Goal: Information Seeking & Learning: Check status

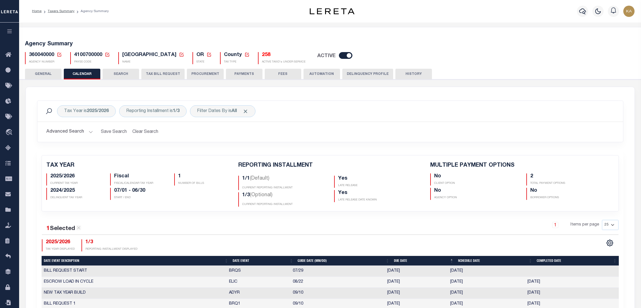
click at [92, 57] on span "4100700000" at bounding box center [88, 54] width 28 height 5
click at [41, 53] on span "360040000" at bounding box center [41, 54] width 25 height 5
click at [40, 53] on span "360040000" at bounding box center [41, 54] width 25 height 5
copy span "360040000"
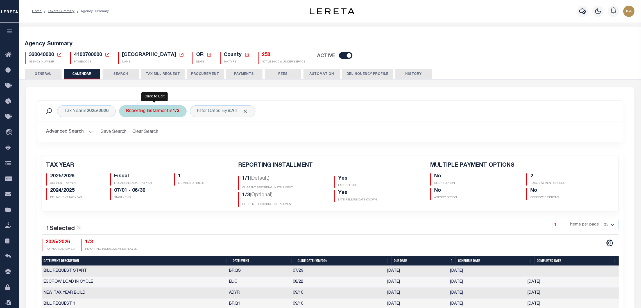
click at [158, 114] on div "Reporting Installment is 1/3" at bounding box center [152, 111] width 67 height 12
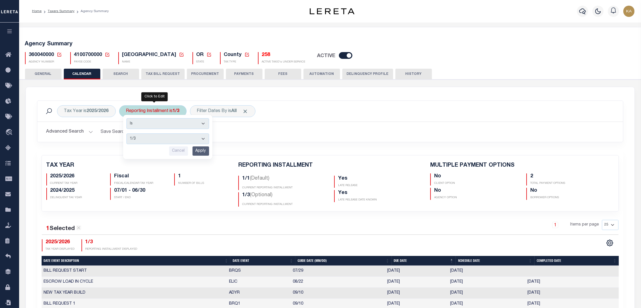
click at [160, 139] on select "1/1 1/3 2/3 3/3" at bounding box center [168, 138] width 83 height 11
select select "2/3"
click at [127, 133] on select "1/1 1/3 2/3 3/3" at bounding box center [168, 138] width 83 height 11
click at [200, 150] on input "Apply" at bounding box center [201, 150] width 17 height 9
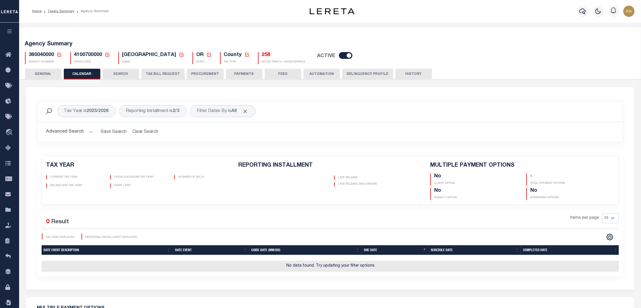
scroll to position [84, 0]
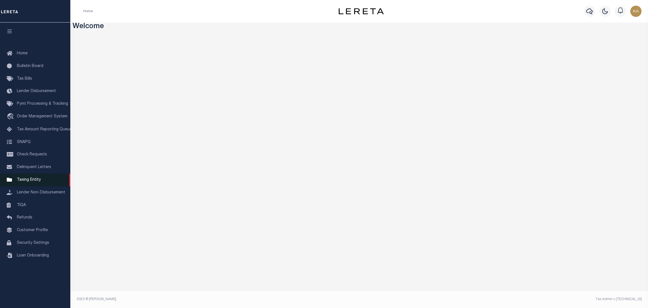
click at [19, 181] on span "Taxing Entity" at bounding box center [29, 180] width 24 height 4
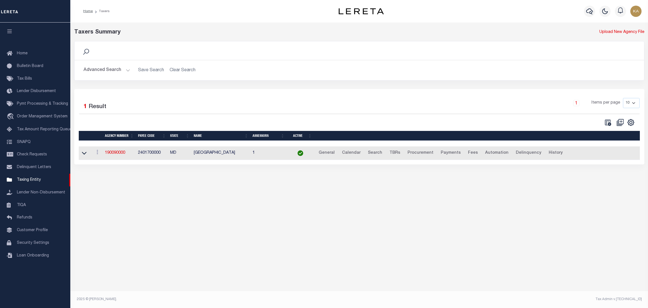
click at [118, 69] on button "Advanced Search" at bounding box center [106, 70] width 47 height 11
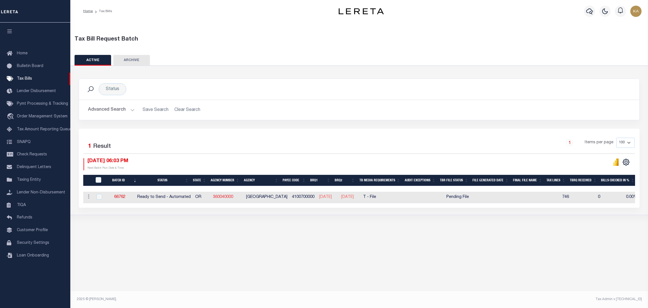
click at [221, 196] on link "360040000" at bounding box center [223, 197] width 20 height 4
checkbox input "true"
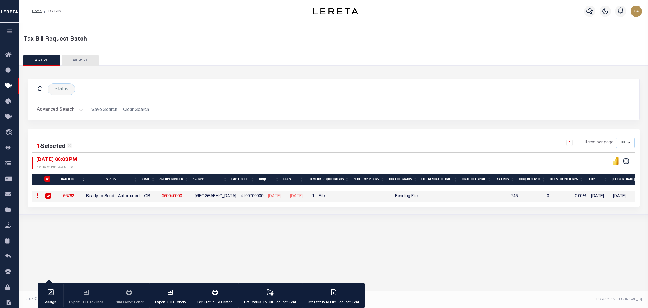
click at [74, 197] on link "66762" at bounding box center [68, 196] width 11 height 4
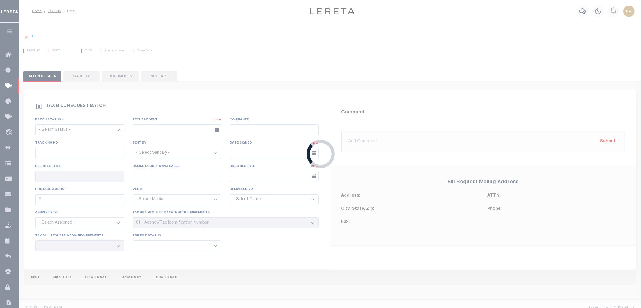
select select "RTA"
type input "Yes"
select select "22"
select select "2"
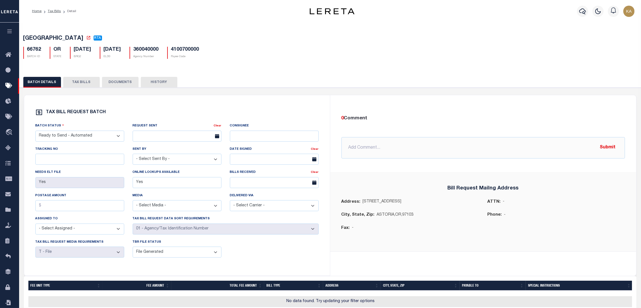
click at [82, 78] on button "TAX BILLS" at bounding box center [81, 82] width 37 height 11
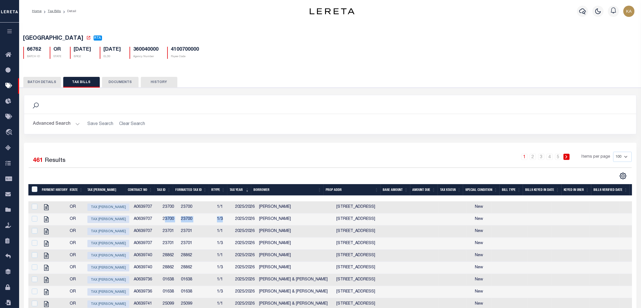
drag, startPoint x: 158, startPoint y: 221, endPoint x: 221, endPoint y: 223, distance: 62.7
click at [221, 223] on tr "OR Tax Bill Amount A0639707 23700 23700 1/3 2025/2026 David Wallace 3073 Grand …" at bounding box center [483, 219] width 911 height 12
click at [58, 11] on link "Tax Bills" at bounding box center [54, 11] width 13 height 3
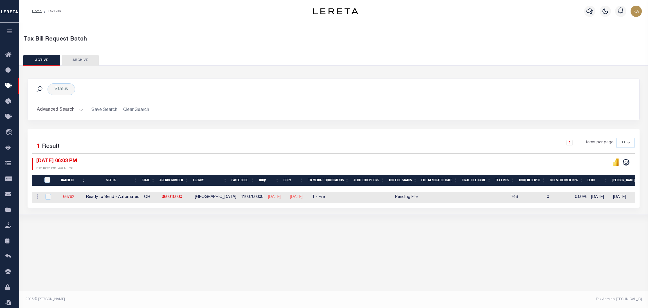
click at [73, 199] on link "66762" at bounding box center [68, 197] width 11 height 4
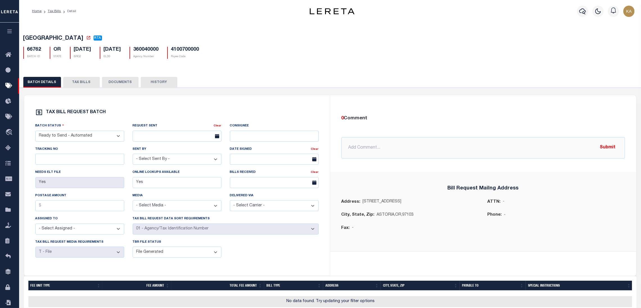
click at [86, 81] on button "TAX BILLS" at bounding box center [81, 82] width 37 height 11
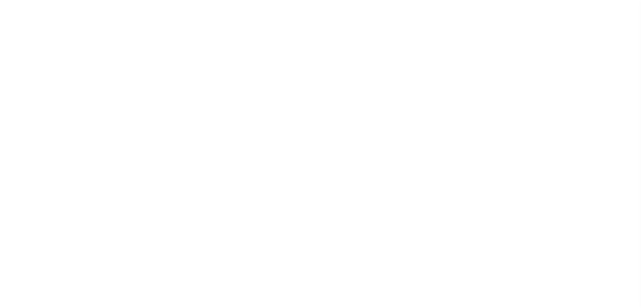
select select
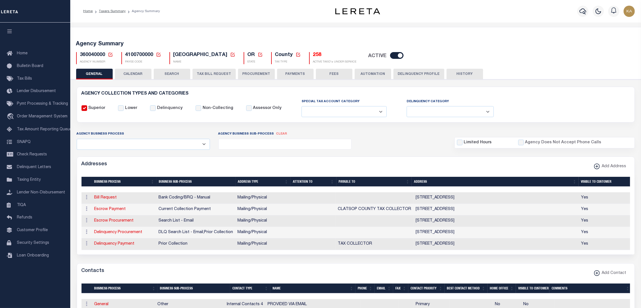
click at [145, 71] on button "CALENDAR" at bounding box center [133, 74] width 37 height 11
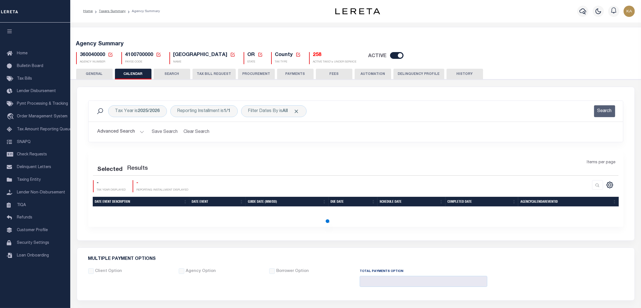
checkbox input "false"
type input "2"
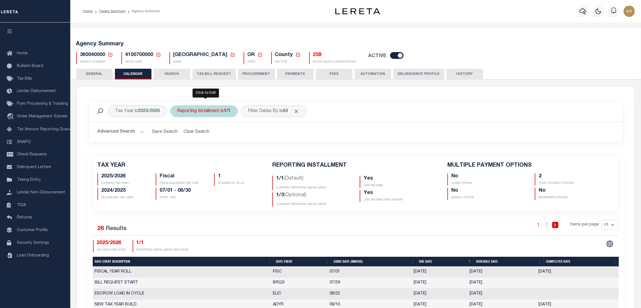
click at [212, 108] on div "Reporting Installment is 1/1" at bounding box center [203, 111] width 67 height 12
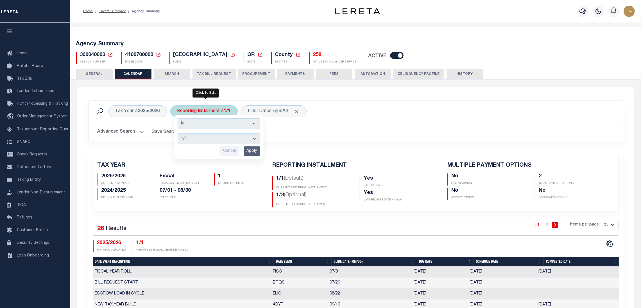
click at [213, 137] on select "1/1 1/3 2/3 3/3" at bounding box center [219, 138] width 83 height 11
select select "2/3"
click at [178, 133] on select "1/1 1/3 2/3 3/3" at bounding box center [219, 138] width 83 height 11
click at [248, 152] on input "Apply" at bounding box center [252, 150] width 17 height 9
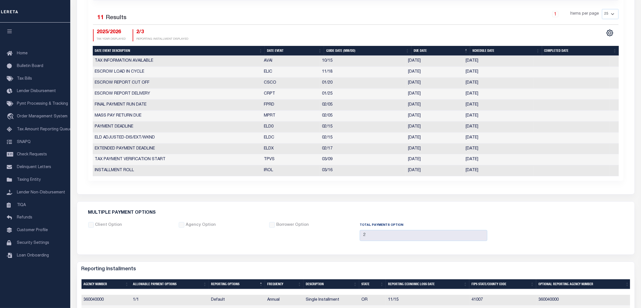
scroll to position [84, 0]
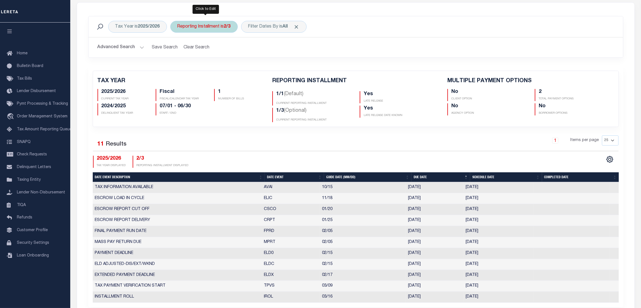
click at [228, 28] on b "2/3" at bounding box center [227, 26] width 7 height 4
click at [224, 55] on select "1/1 1/3 2/3 3/3" at bounding box center [219, 54] width 83 height 11
click at [178, 49] on select "1/1 1/3 2/3 3/3" at bounding box center [219, 54] width 83 height 11
click at [205, 54] on select "1/1 1/3 2/3 3/3" at bounding box center [219, 54] width 83 height 11
select select "1/3"
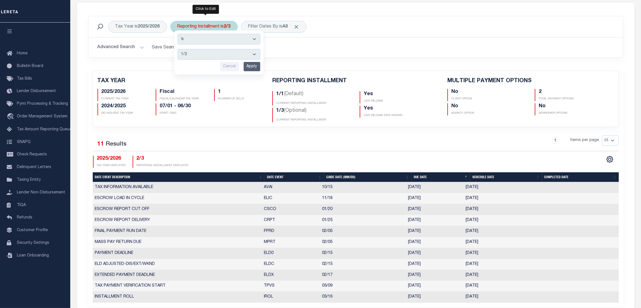
click at [178, 49] on select "1/1 1/3 2/3 3/3" at bounding box center [219, 54] width 83 height 11
click at [249, 68] on input "Apply" at bounding box center [252, 66] width 17 height 9
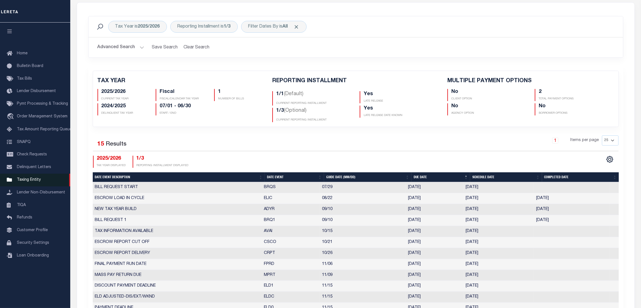
click at [38, 182] on span "Taxing Entity" at bounding box center [29, 180] width 24 height 4
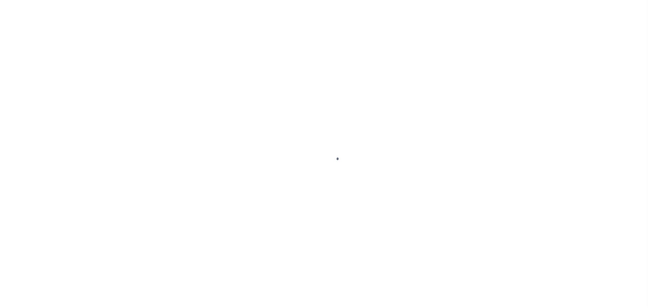
select select
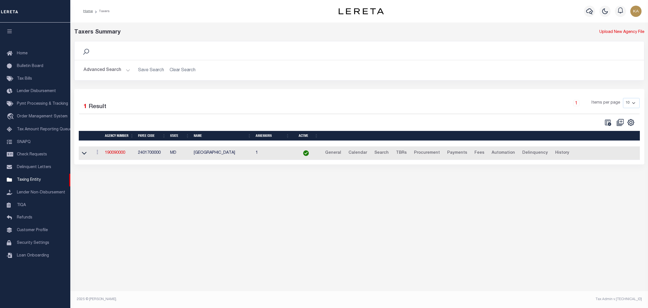
click at [117, 69] on button "Advanced Search" at bounding box center [106, 70] width 47 height 11
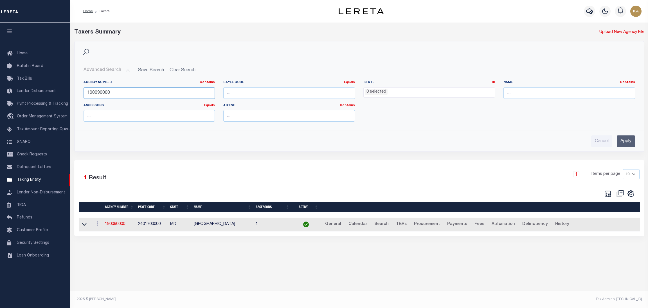
click at [120, 92] on input "190090000" at bounding box center [149, 93] width 132 height 12
paste input "410010"
type input "4100100000"
click at [313, 91] on input "number" at bounding box center [289, 93] width 132 height 12
paste input "4100100000"
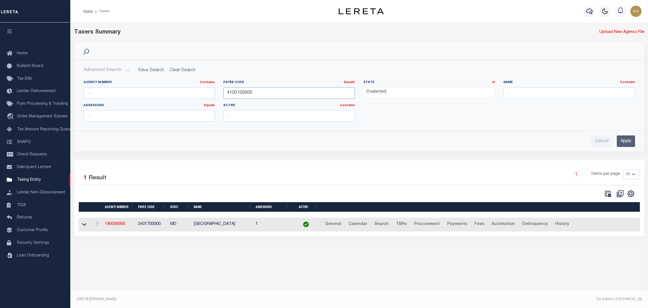
type input "4100100000"
click at [627, 140] on input "Apply" at bounding box center [626, 141] width 18 height 12
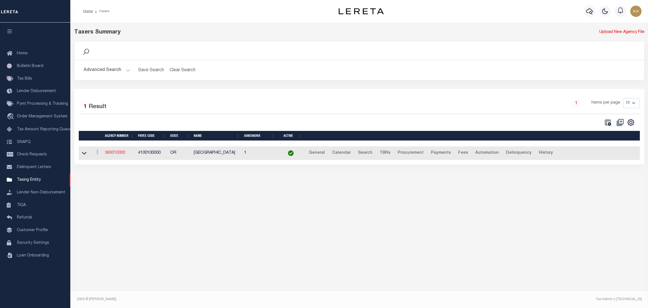
click at [118, 151] on link "360010000" at bounding box center [115, 153] width 20 height 4
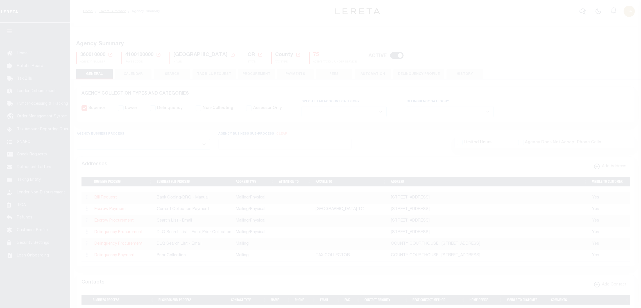
select select
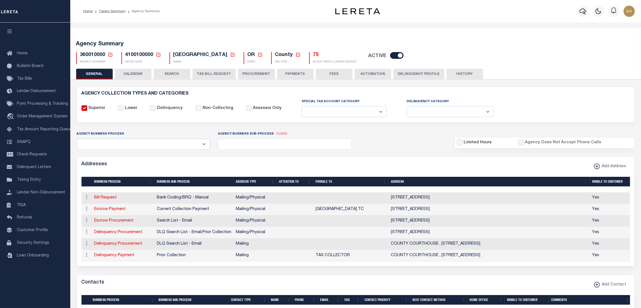
click at [143, 74] on button "CALENDAR" at bounding box center [133, 74] width 37 height 11
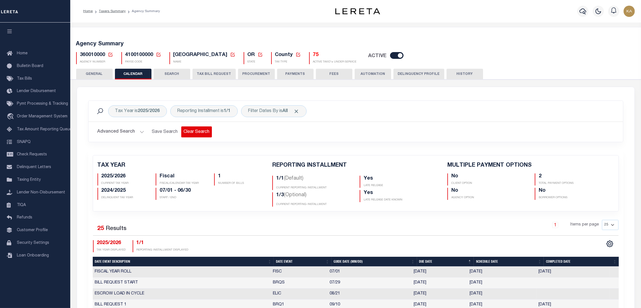
checkbox input "false"
type input "2"
click at [219, 112] on div "Reporting Installment is 1/1" at bounding box center [203, 111] width 67 height 12
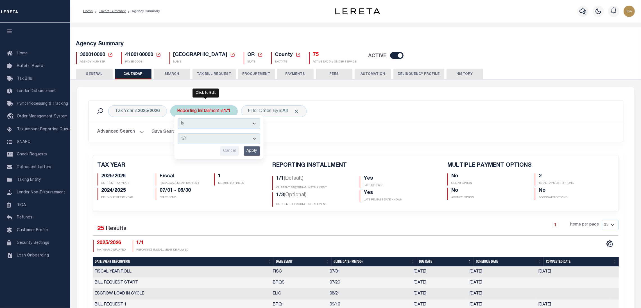
click at [222, 140] on select "1/1 1/3 2/3 3/3" at bounding box center [219, 138] width 83 height 11
select select "1/3"
click at [178, 133] on select "1/1 1/3 2/3 3/3" at bounding box center [219, 138] width 83 height 11
click at [252, 152] on input "Apply" at bounding box center [252, 150] width 17 height 9
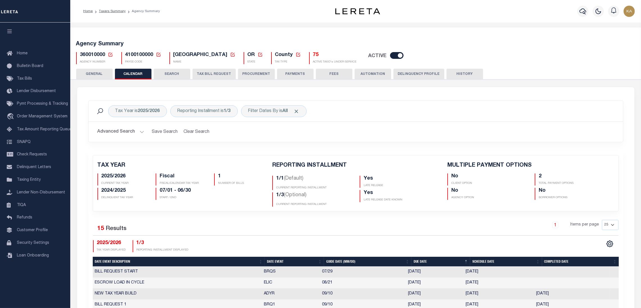
scroll to position [84, 0]
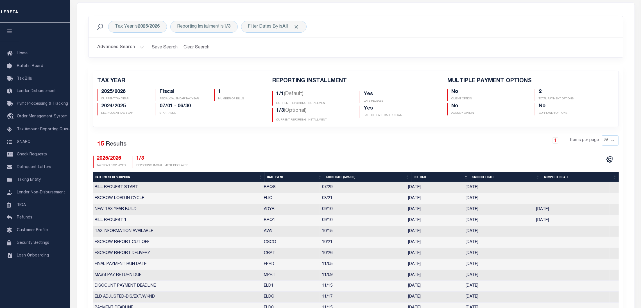
click at [218, 17] on div "Tax Year is 2025/2026 Reporting Installment is 1/3 Filter Dates By is All Search" at bounding box center [356, 26] width 535 height 21
click at [222, 27] on div "Reporting Installment is 1/3" at bounding box center [203, 27] width 67 height 12
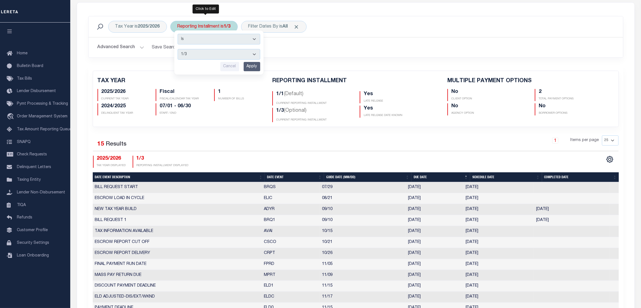
click at [212, 56] on select "1/1 1/3 2/3 3/3" at bounding box center [219, 54] width 83 height 11
select select "2/3"
click at [178, 49] on select "1/1 1/3 2/3 3/3" at bounding box center [219, 54] width 83 height 11
click at [254, 64] on input "Apply" at bounding box center [252, 66] width 17 height 9
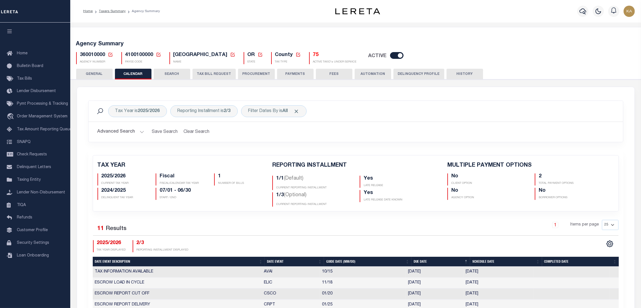
scroll to position [42, 0]
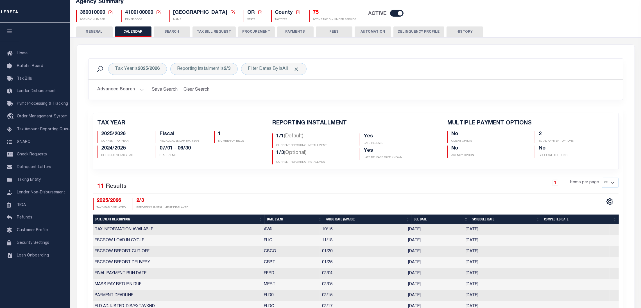
click at [313, 195] on div "Selected 11 Results 1 Items per page 25 50 125 150 175 200 2025/2026 TAX YEAR D…" at bounding box center [356, 193] width 535 height 32
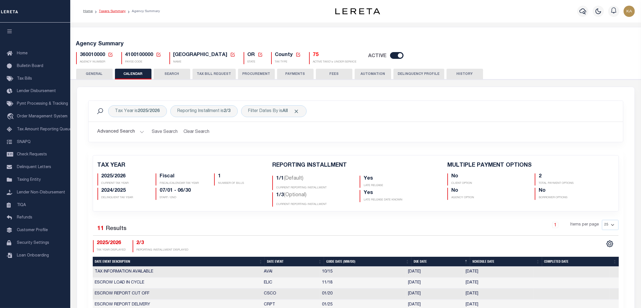
click at [110, 11] on link "Taxers Summary" at bounding box center [112, 11] width 27 height 3
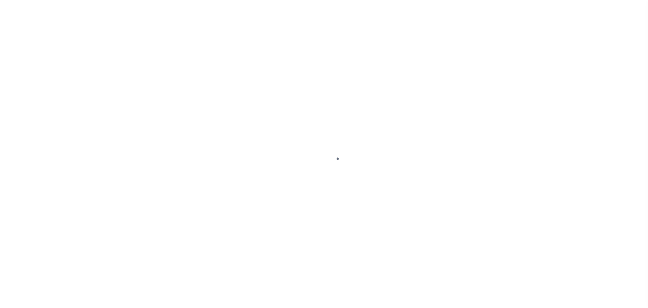
select select
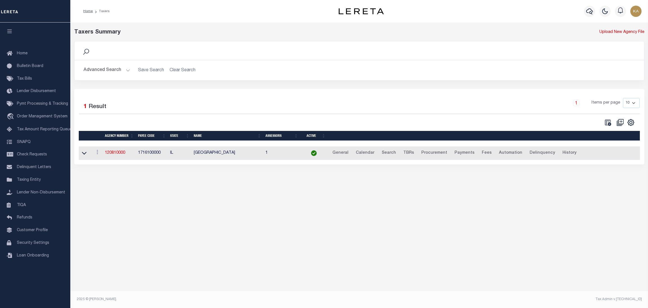
click at [110, 71] on button "Advanced Search" at bounding box center [106, 70] width 47 height 11
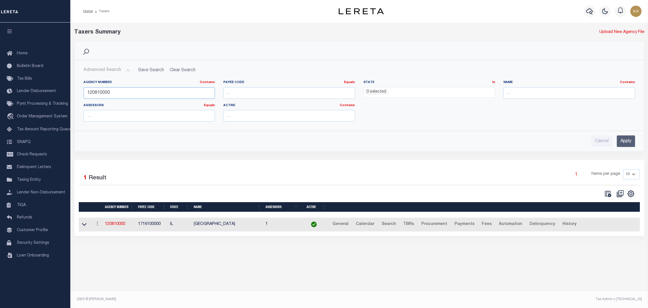
click at [110, 92] on input "120810000" at bounding box center [149, 93] width 132 height 12
paste input "410070"
type input "4100700000"
click at [621, 142] on input "Apply" at bounding box center [626, 141] width 18 height 12
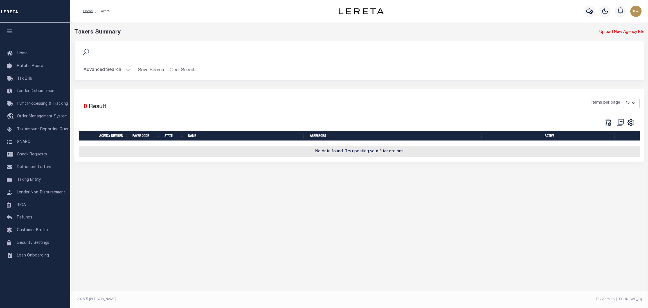
click at [112, 69] on button "Advanced Search" at bounding box center [106, 70] width 47 height 11
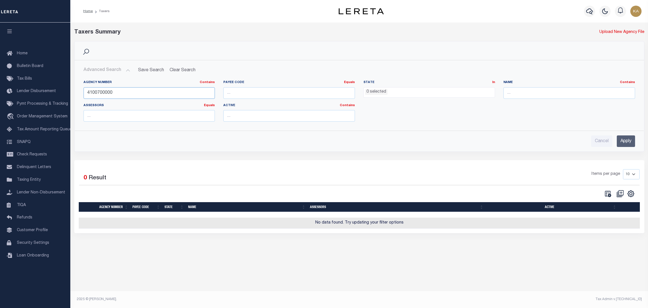
click at [116, 96] on input "4100700000" at bounding box center [149, 93] width 132 height 12
click at [241, 94] on input "number" at bounding box center [289, 93] width 132 height 12
paste input "4100700000"
type input "4100700000"
click at [625, 141] on input "Apply" at bounding box center [626, 141] width 18 height 12
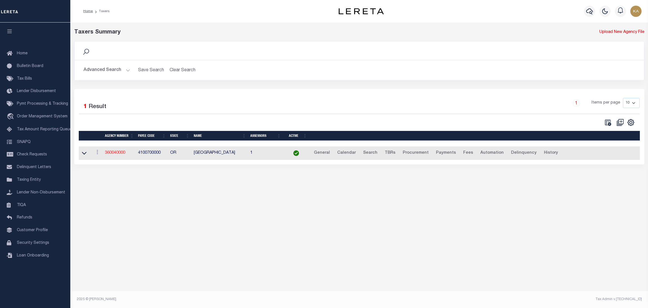
click at [113, 154] on link "360040000" at bounding box center [115, 153] width 20 height 4
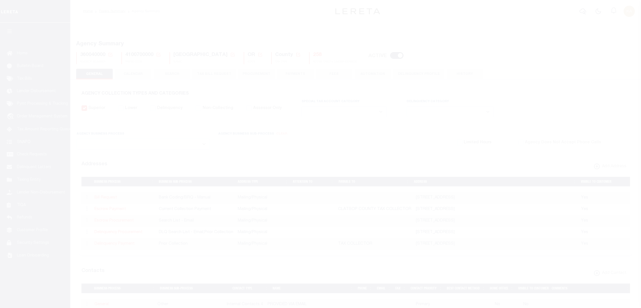
select select
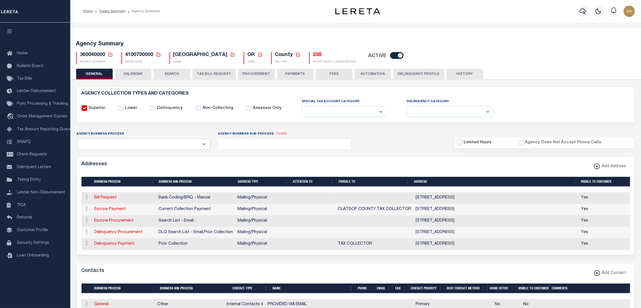
click at [141, 74] on button "CALENDAR" at bounding box center [133, 74] width 37 height 11
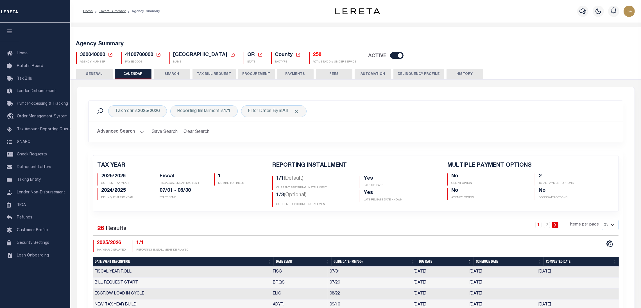
checkbox input "false"
type input "2"
click at [214, 114] on div "Reporting Installment is 1/1" at bounding box center [203, 111] width 67 height 12
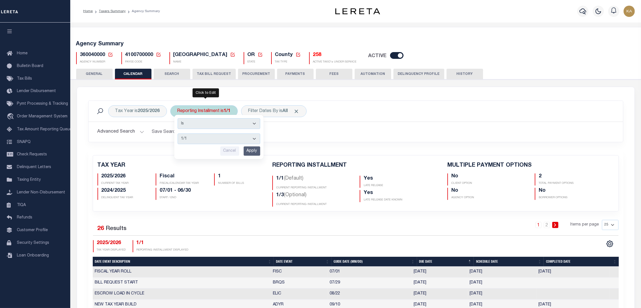
click at [216, 139] on select "1/1 1/3 2/3 3/3" at bounding box center [219, 138] width 83 height 11
select select "1/3"
click at [178, 133] on select "1/1 1/3 2/3 3/3" at bounding box center [219, 138] width 83 height 11
click at [247, 153] on input "Apply" at bounding box center [252, 150] width 17 height 9
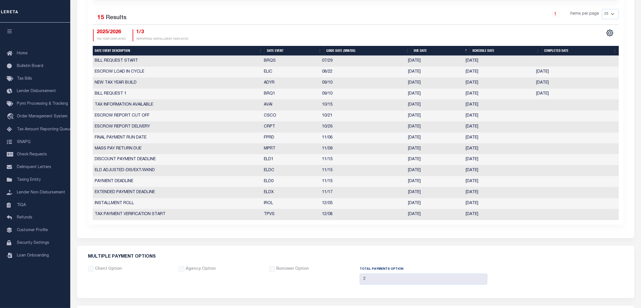
scroll to position [84, 0]
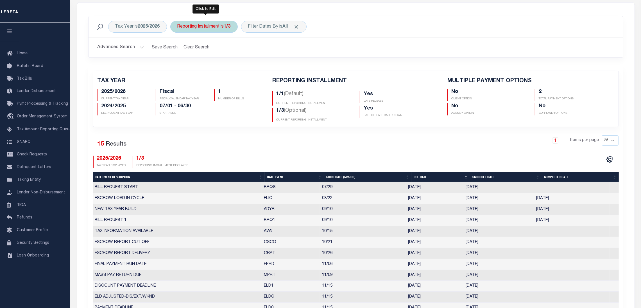
click at [225, 32] on div "Reporting Installment is 1/3" at bounding box center [203, 27] width 67 height 12
click at [209, 51] on select "1/1 1/3 2/3 3/3" at bounding box center [219, 54] width 83 height 11
select select "1/1"
click at [178, 49] on select "1/1 1/3 2/3 3/3" at bounding box center [219, 54] width 83 height 11
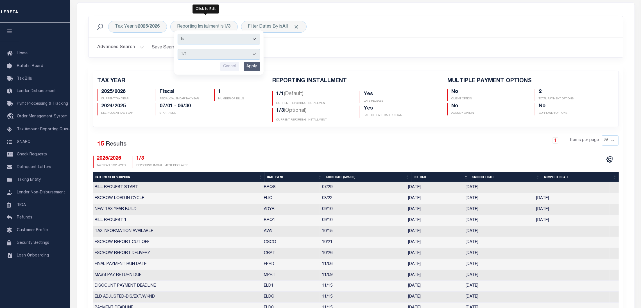
click at [260, 66] on input "Apply" at bounding box center [252, 66] width 17 height 9
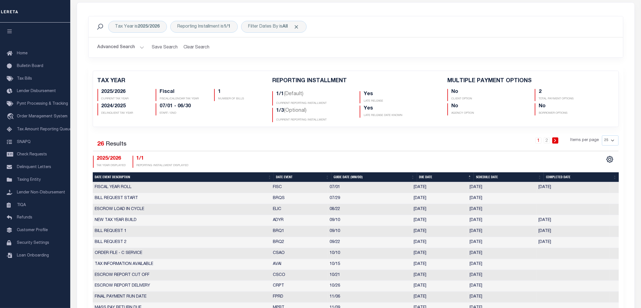
click at [254, 66] on div "Tax Year is 2025/2026 Reporting Installment is 1/1 Filter Dates By is All Searc…" at bounding box center [356, 41] width 544 height 50
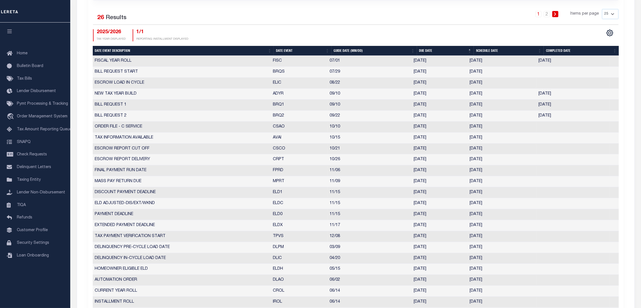
drag, startPoint x: 302, startPoint y: 125, endPoint x: 480, endPoint y: 115, distance: 178.5
click at [501, 115] on tr "BILL REQUEST 2 BRQ2 09/22 [DATE] [DATE] [DATE] 10492556" at bounding box center [356, 115] width 526 height 11
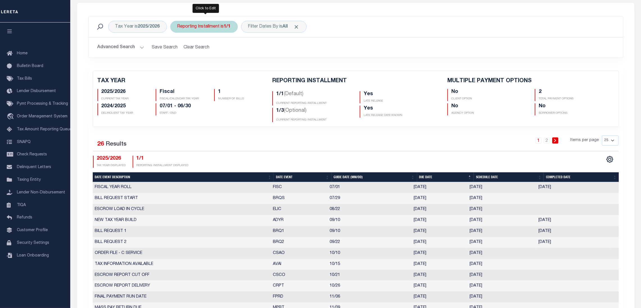
click at [201, 26] on div "Reporting Installment is 1/1" at bounding box center [203, 27] width 67 height 12
click at [201, 56] on select "1/1 1/3 2/3 3/3" at bounding box center [219, 54] width 83 height 11
select select "2/3"
click at [178, 49] on select "1/1 1/3 2/3 3/3" at bounding box center [219, 54] width 83 height 11
click at [254, 67] on input "Apply" at bounding box center [252, 66] width 17 height 9
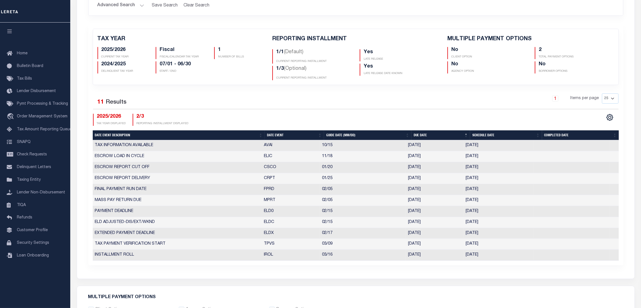
scroll to position [42, 0]
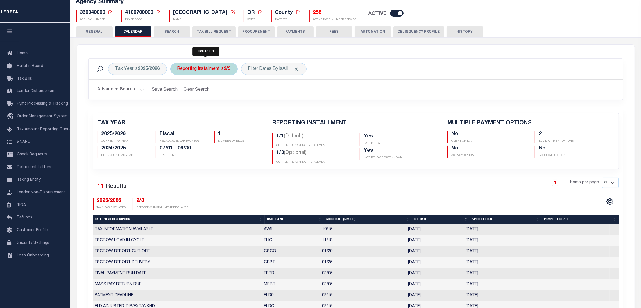
click at [209, 67] on div "Reporting Installment is 2/3" at bounding box center [203, 69] width 67 height 12
click at [212, 95] on select "1/1 1/3 2/3 3/3" at bounding box center [219, 96] width 83 height 11
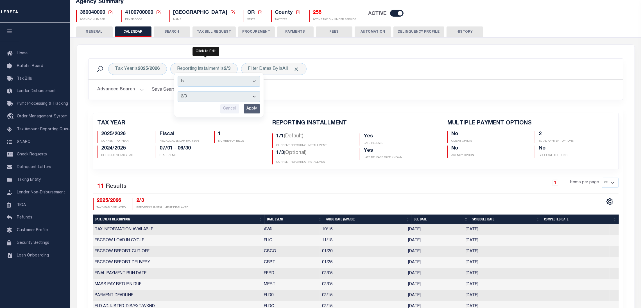
select select "3/3"
click at [178, 91] on select "1/1 1/3 2/3 3/3" at bounding box center [219, 96] width 83 height 11
click at [252, 109] on input "Apply" at bounding box center [252, 108] width 17 height 9
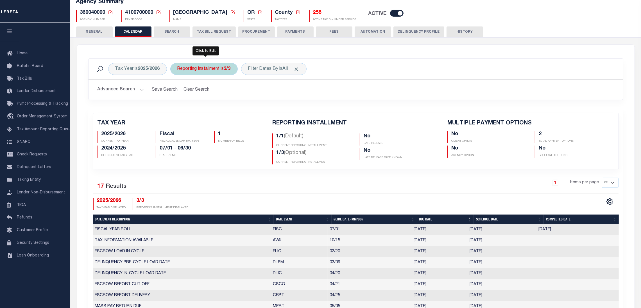
click at [215, 66] on div "Reporting Installment is 3/3" at bounding box center [203, 69] width 67 height 12
click at [206, 95] on select "1/1 1/3 2/3 3/3" at bounding box center [219, 96] width 83 height 11
select select "2/3"
click at [178, 91] on select "1/1 1/3 2/3 3/3" at bounding box center [219, 96] width 83 height 11
click at [250, 108] on input "Apply" at bounding box center [252, 108] width 17 height 9
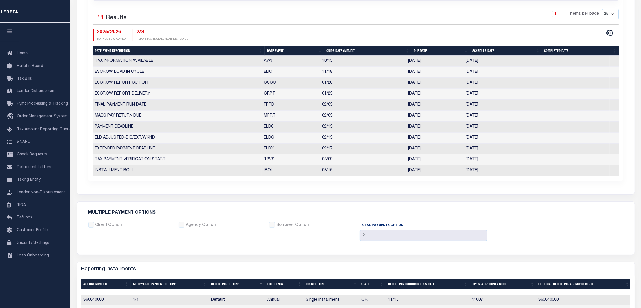
scroll to position [84, 0]
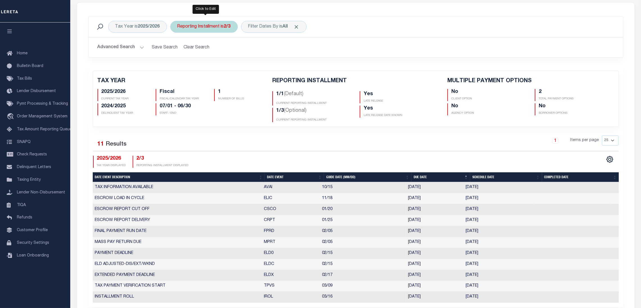
drag, startPoint x: 214, startPoint y: 26, endPoint x: 216, endPoint y: 29, distance: 4.2
click at [214, 26] on div "Reporting Installment is 2/3" at bounding box center [203, 27] width 67 height 12
click at [207, 56] on select "1/1 1/3 2/3 3/3" at bounding box center [219, 54] width 83 height 11
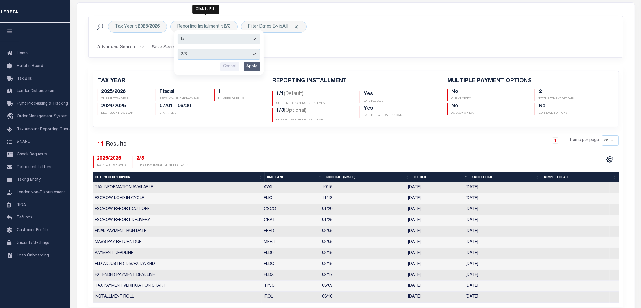
select select "1/1"
click at [178, 49] on select "1/1 1/3 2/3 3/3" at bounding box center [219, 54] width 83 height 11
click at [250, 67] on input "Apply" at bounding box center [252, 66] width 17 height 9
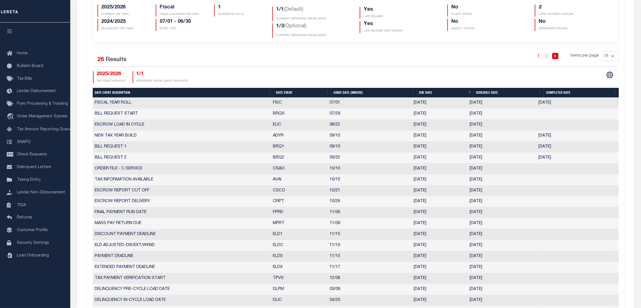
scroll to position [42, 0]
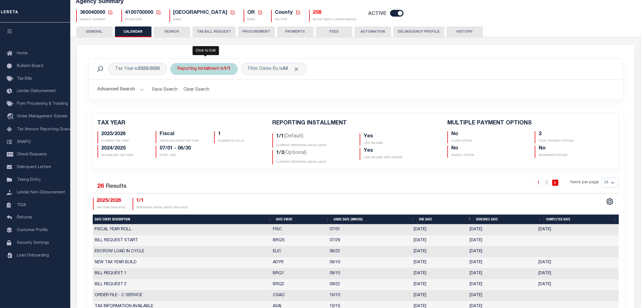
click at [230, 64] on div "Reporting Installment is 1/1" at bounding box center [203, 69] width 67 height 12
click at [220, 100] on select "1/1 1/3 2/3 3/3" at bounding box center [219, 96] width 83 height 11
click at [222, 94] on select "1/1 1/3 2/3 3/3" at bounding box center [219, 96] width 83 height 11
select select "1/3"
click at [178, 91] on select "1/1 1/3 2/3 3/3" at bounding box center [219, 96] width 83 height 11
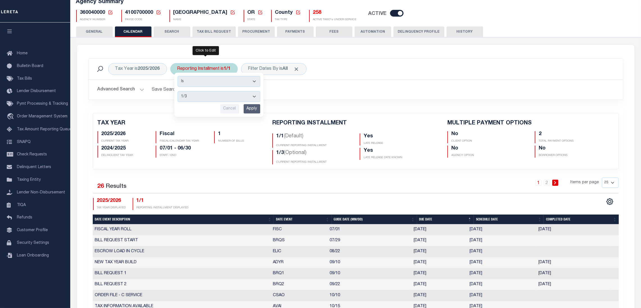
click at [252, 109] on input "Apply" at bounding box center [252, 108] width 17 height 9
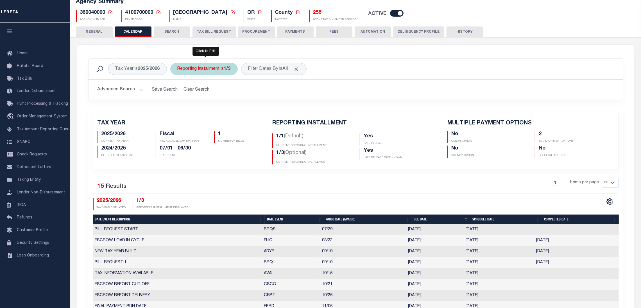
click at [229, 67] on b "1/3" at bounding box center [227, 69] width 7 height 4
select select "1/3"
click at [228, 98] on select "1/1 1/3 2/3 3/3" at bounding box center [219, 96] width 83 height 11
click at [224, 98] on select "1/1 1/3 2/3 3/3" at bounding box center [219, 96] width 83 height 11
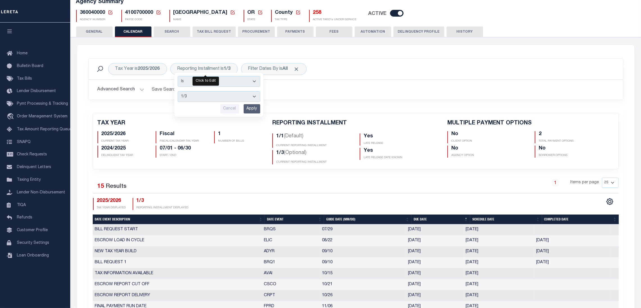
scroll to position [211, 0]
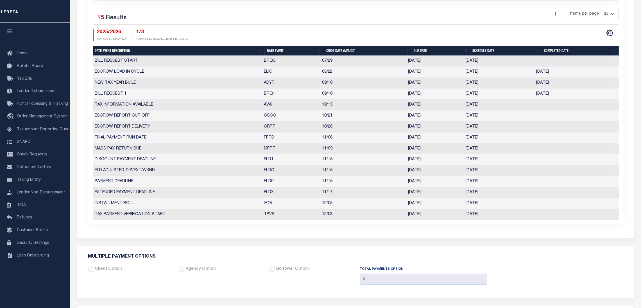
click at [264, 33] on div "2025/2026 TAX YEAR DISPLAYED 1/3 REPORTING INSTALLMENT DISPLAYED" at bounding box center [224, 35] width 263 height 12
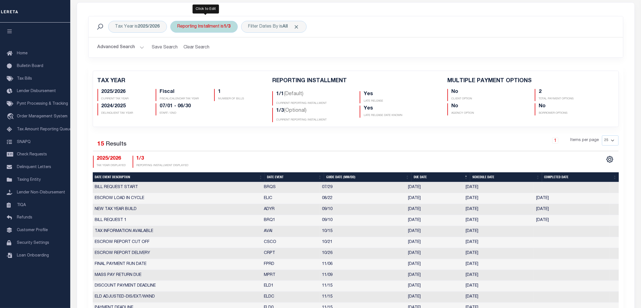
click at [202, 28] on div "Reporting Installment is 1/3 Is Contains 1/1 1/3 2/3 3/3 Cancel Apply" at bounding box center [203, 27] width 67 height 12
click at [206, 58] on select "1/1 1/3 2/3 3/3" at bounding box center [219, 54] width 83 height 11
select select "2/3"
click at [178, 49] on select "1/1 1/3 2/3 3/3" at bounding box center [219, 54] width 83 height 11
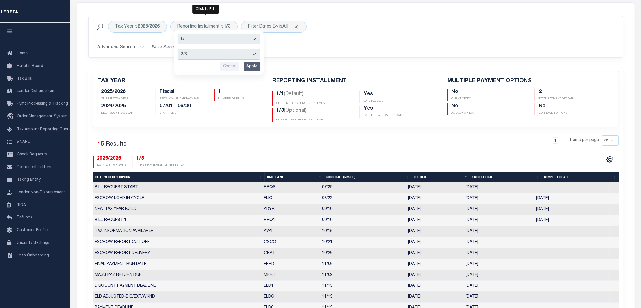
click at [250, 68] on input "Apply" at bounding box center [252, 66] width 17 height 9
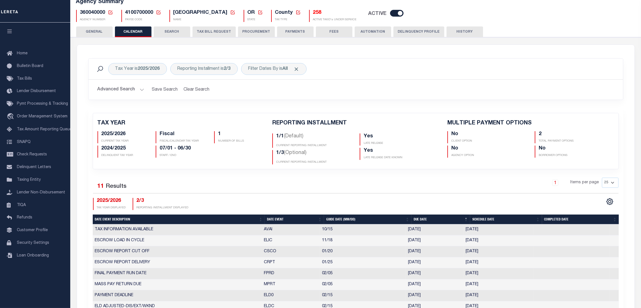
scroll to position [0, 0]
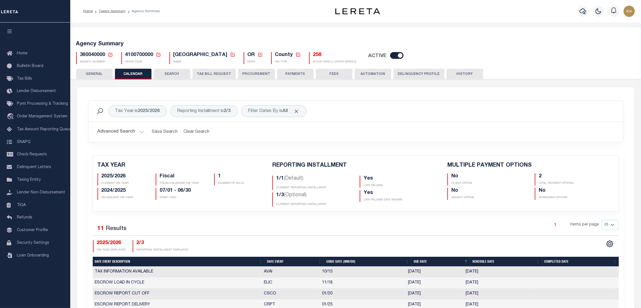
click at [207, 119] on div "Tax Year is 2025/2026 Reporting Installment is 2/3 Filter Dates By is All Search" at bounding box center [356, 111] width 535 height 21
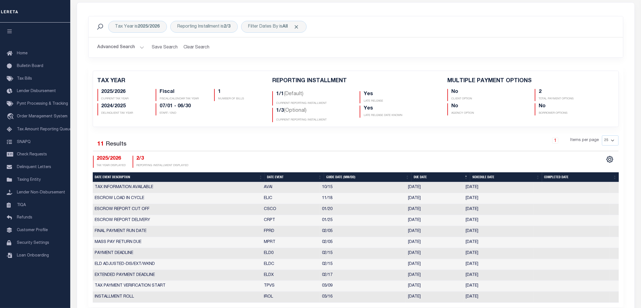
scroll to position [169, 0]
